Goal: Transaction & Acquisition: Purchase product/service

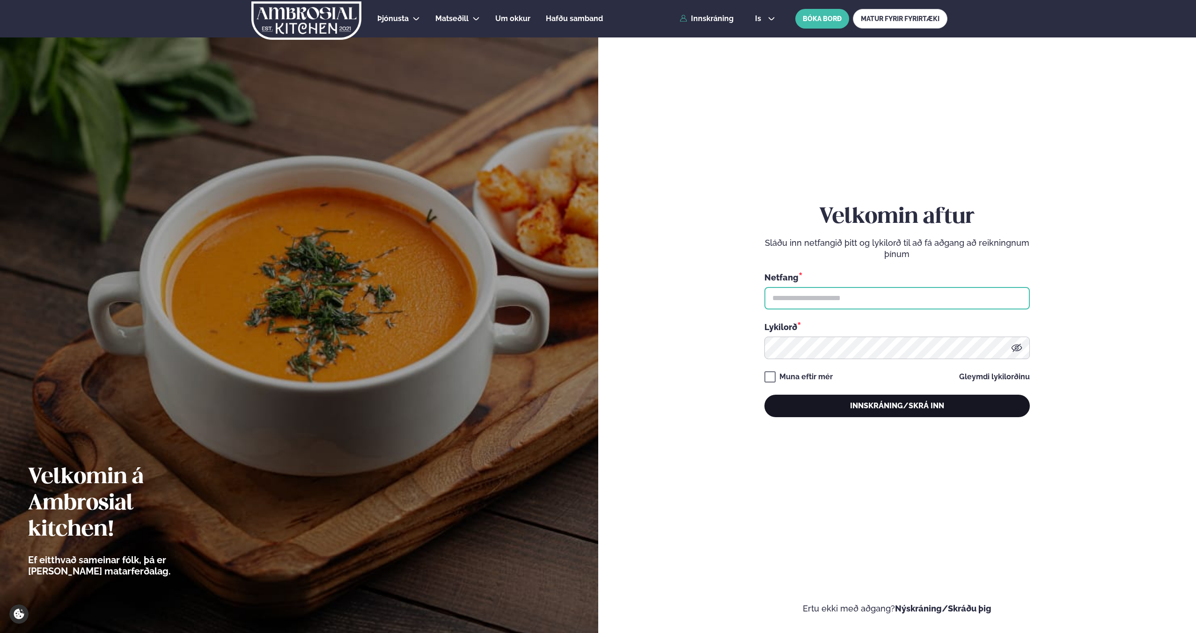
type input "**********"
click at [873, 407] on button "Innskráning/Skrá inn" at bounding box center [897, 406] width 265 height 22
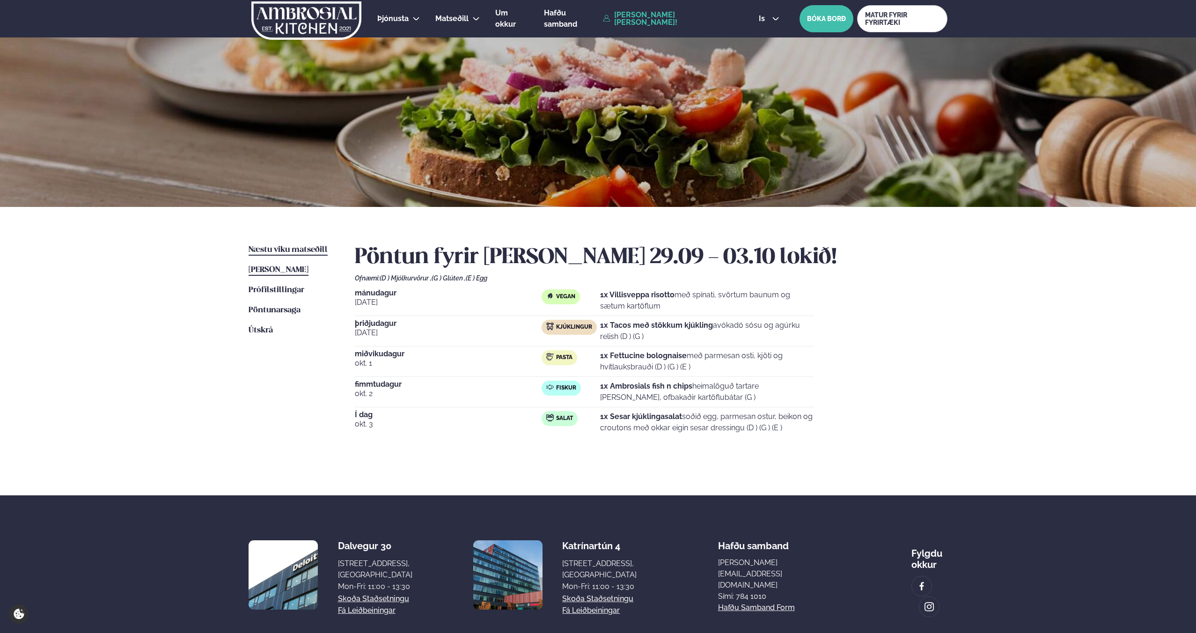
click at [300, 253] on span "Næstu viku matseðill" at bounding box center [288, 250] width 79 height 8
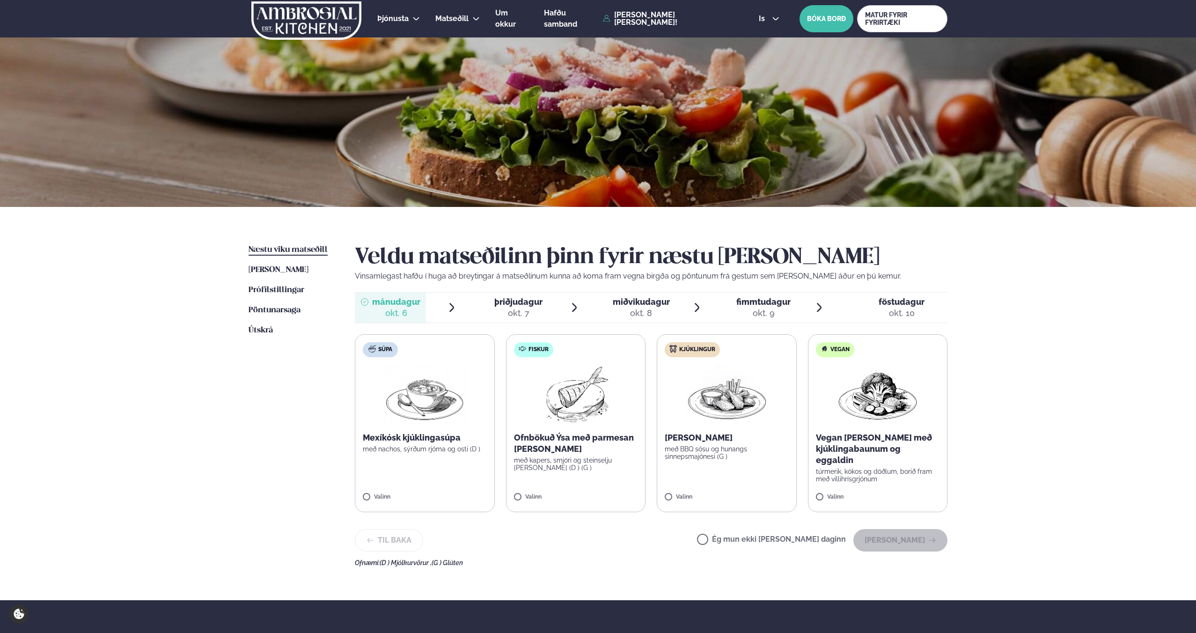
scroll to position [0, 0]
click at [675, 369] on label "Kjúklingur [PERSON_NAME] með BBQ sósu og hunangs sinnepsmajónesi (G ) Valinn" at bounding box center [727, 423] width 140 height 178
click at [891, 537] on button "[PERSON_NAME]" at bounding box center [901, 540] width 94 height 22
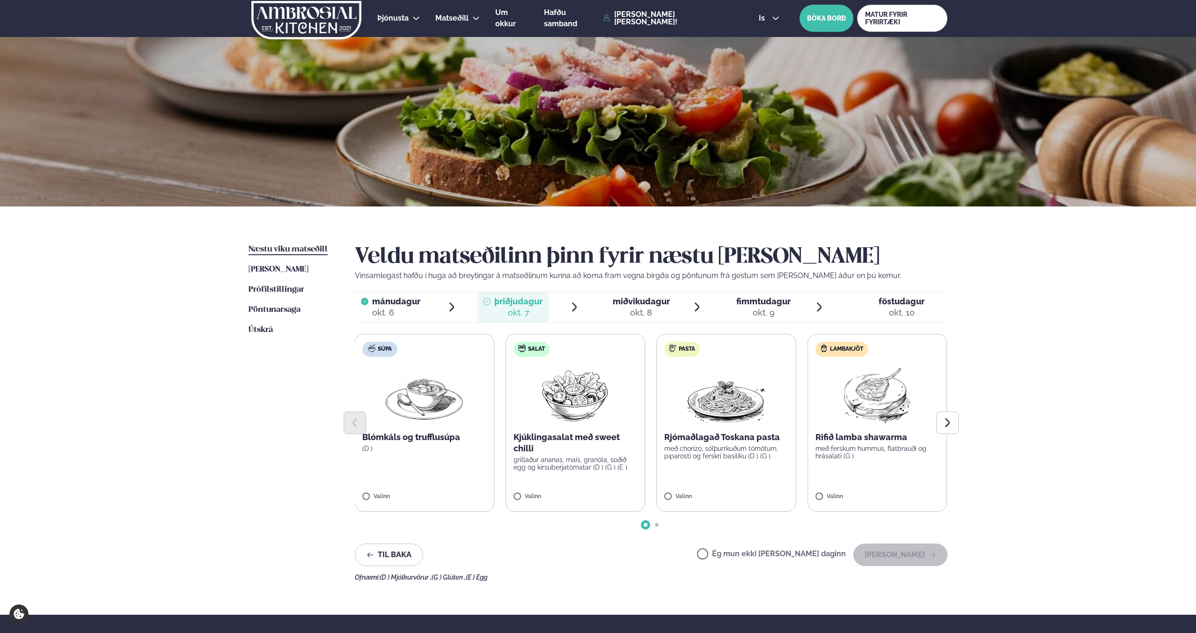
click at [748, 473] on label "Pasta Rjómaðlagað Toskana pasta með chorizo, sólþurrkuðum tómötum, piparosti og…" at bounding box center [726, 423] width 140 height 178
click at [728, 476] on label "Pasta Rjómaðlagað Toskana pasta með chorizo, sólþurrkuðum tómötum, piparosti og…" at bounding box center [727, 423] width 140 height 178
click at [897, 555] on button "[PERSON_NAME]" at bounding box center [901, 555] width 94 height 22
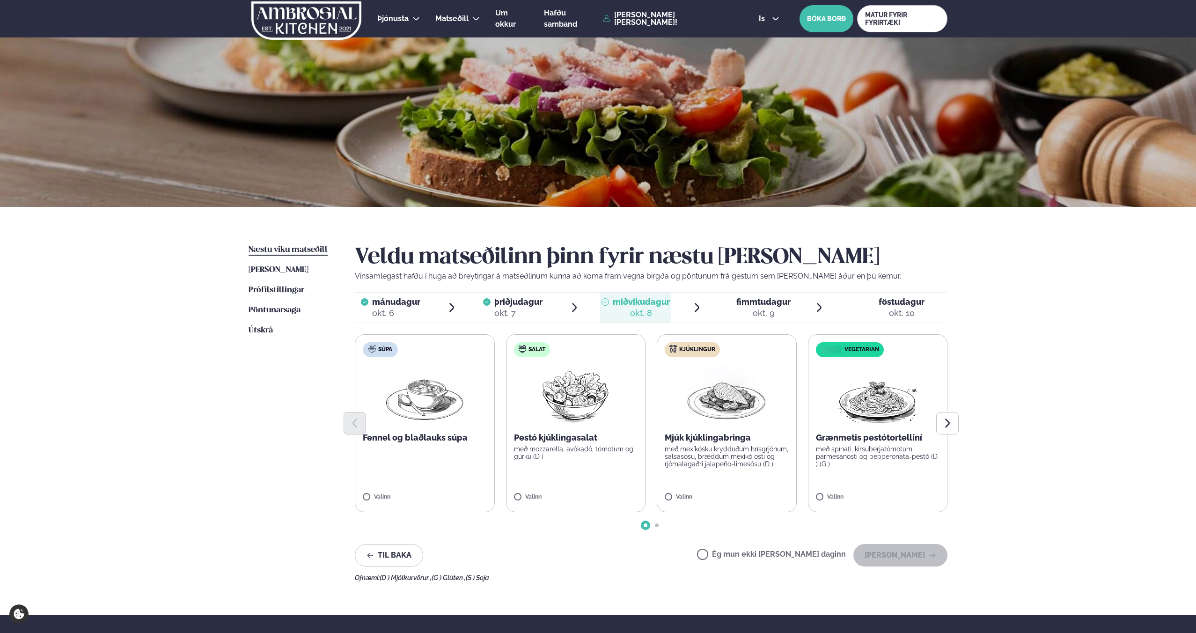
scroll to position [1, 0]
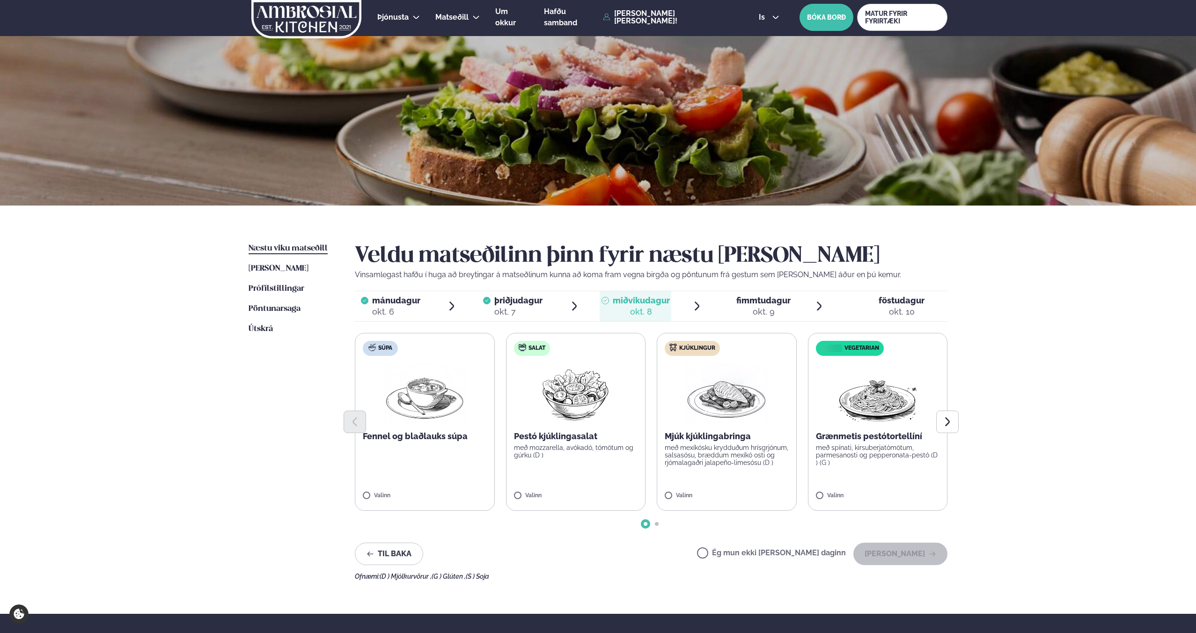
click at [614, 457] on p "með mozzarella, avókadó, tómötum og gúrku (D )" at bounding box center [576, 451] width 124 height 15
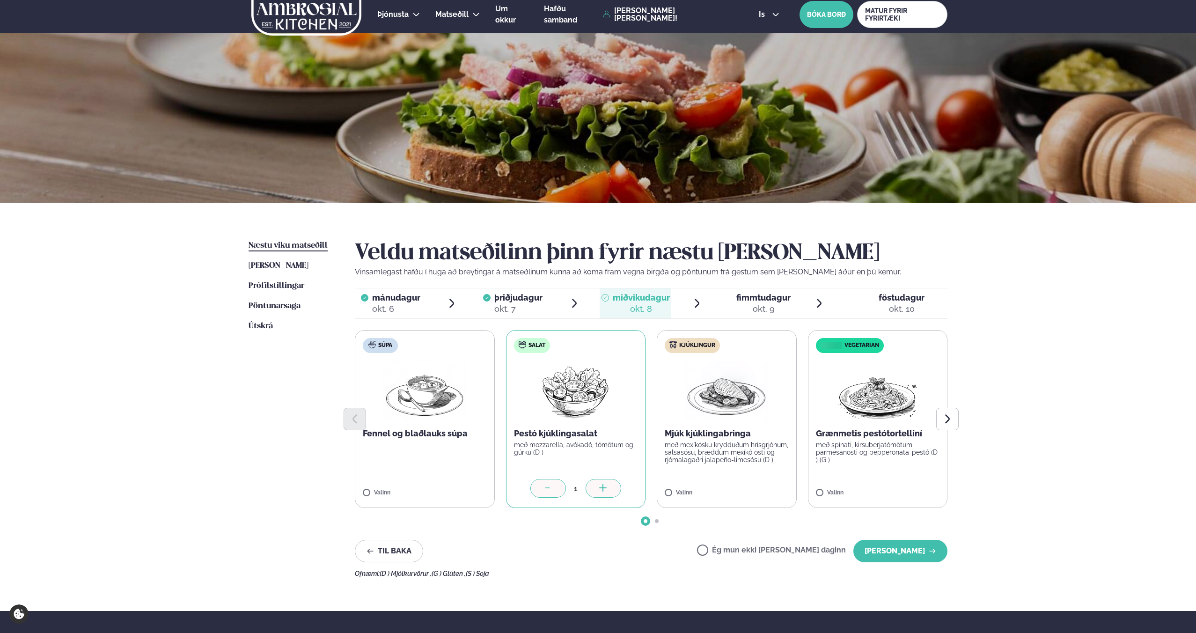
scroll to position [4, 0]
click at [911, 548] on button "[PERSON_NAME]" at bounding box center [901, 551] width 94 height 22
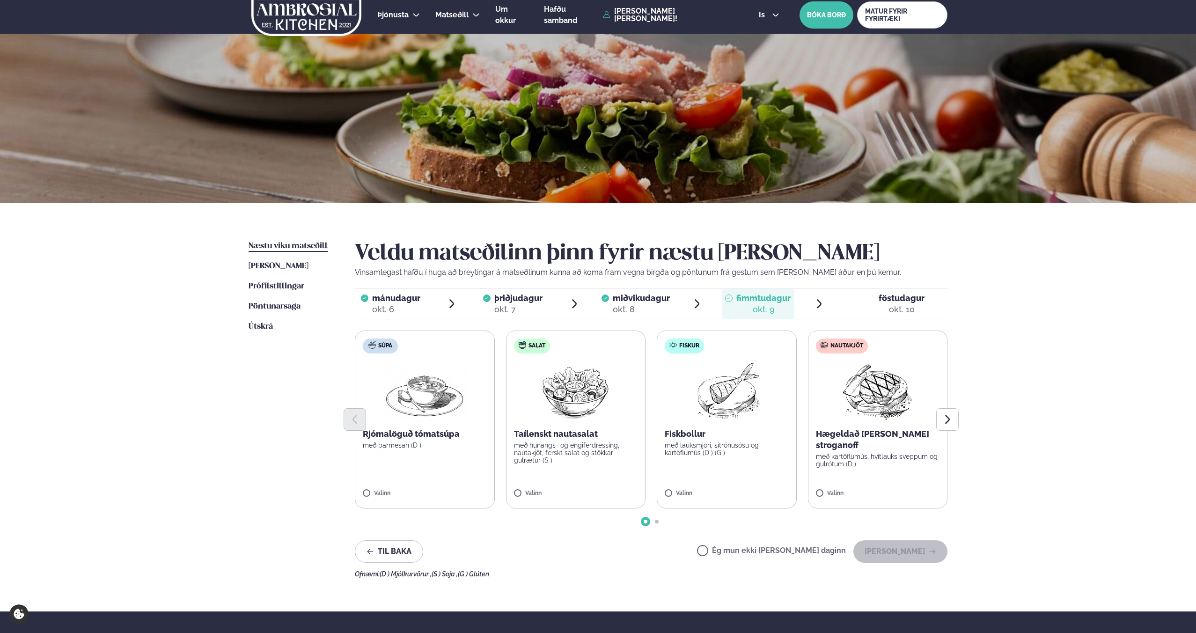
scroll to position [9, 0]
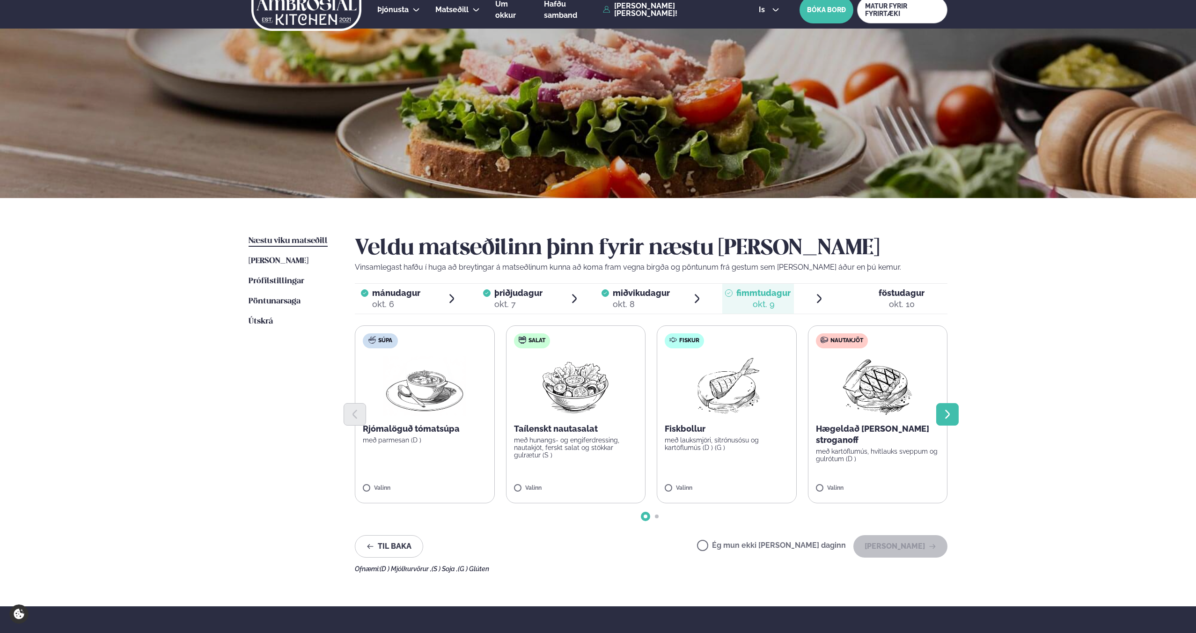
click at [949, 411] on icon "Next slide" at bounding box center [947, 414] width 11 height 11
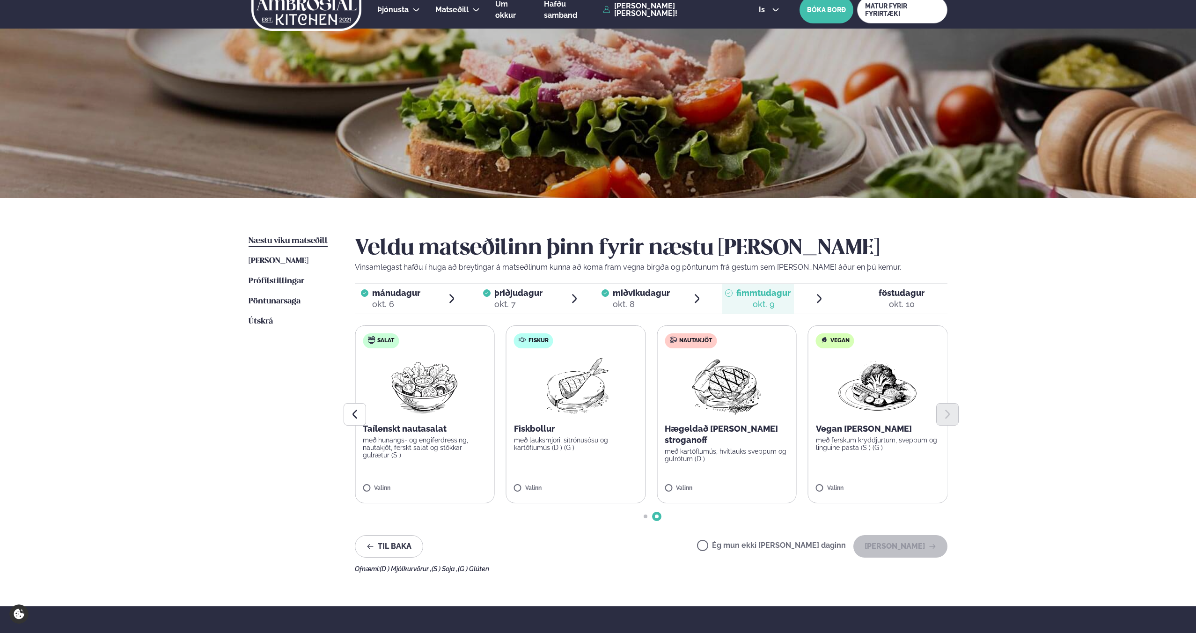
click at [875, 463] on label "Vegan Vegan [PERSON_NAME] með ferskum kryddjurtum, sveppum og linguine pasta (S…" at bounding box center [878, 414] width 140 height 178
click at [896, 547] on button "[PERSON_NAME]" at bounding box center [901, 546] width 94 height 22
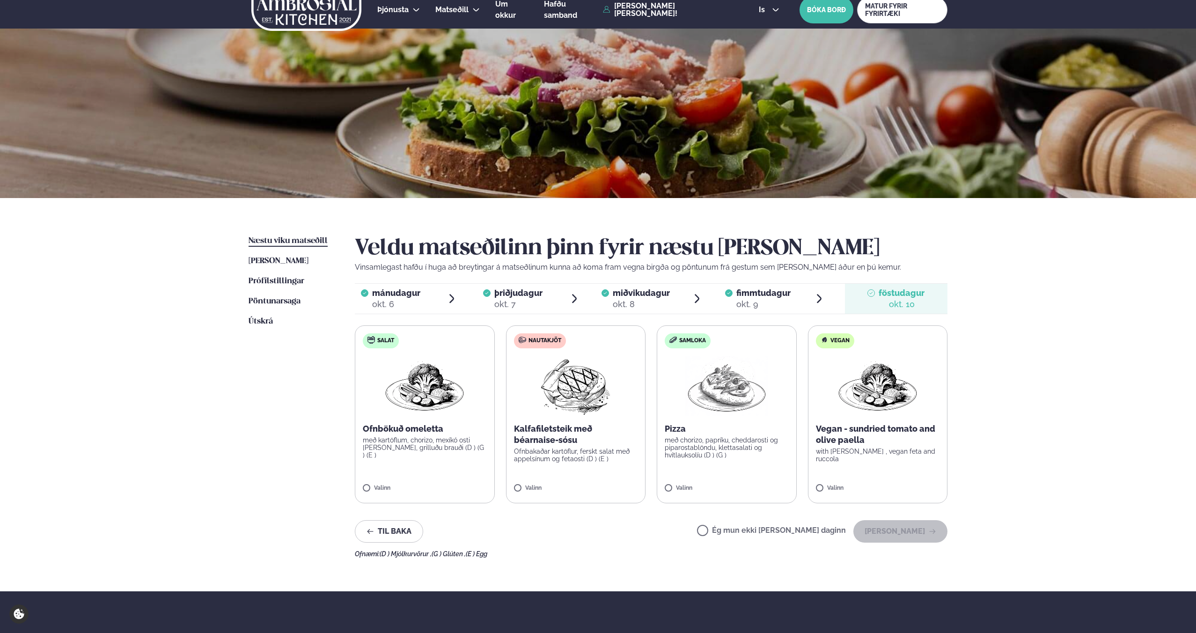
click at [616, 472] on label "Nautakjöt Kalfafiletsteik með béarnaise-sósu Ofnbakaðar kartöflur, ferskt salat…" at bounding box center [576, 414] width 140 height 178
click at [891, 527] on button "[PERSON_NAME]" at bounding box center [901, 531] width 94 height 22
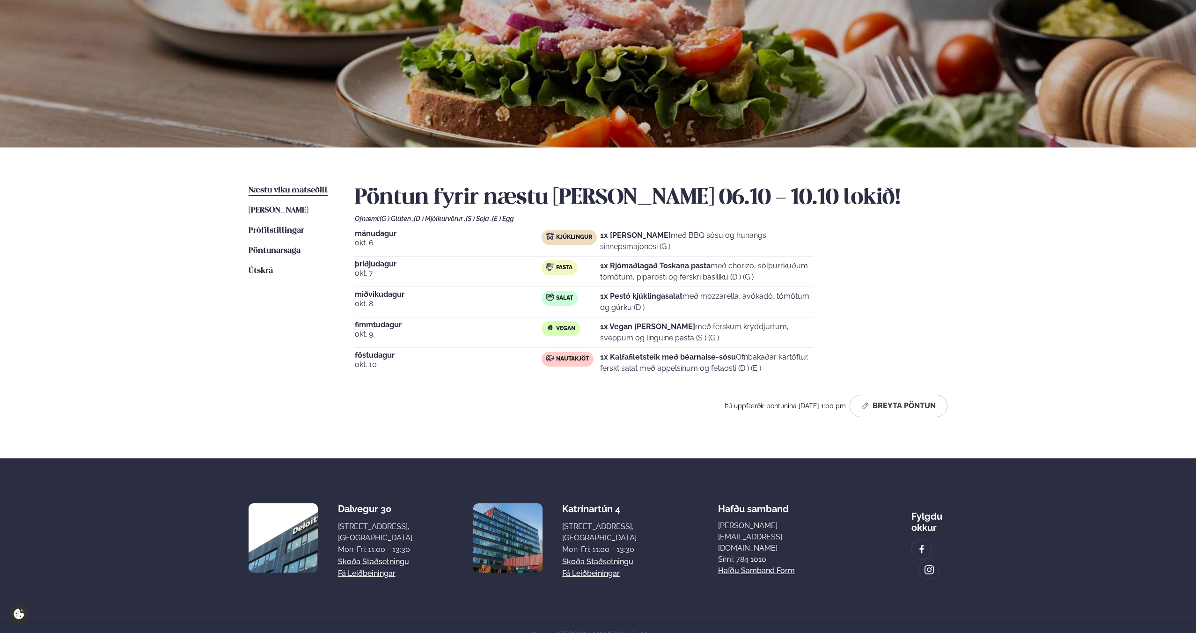
scroll to position [74, 0]
